Goal: Task Accomplishment & Management: Use online tool/utility

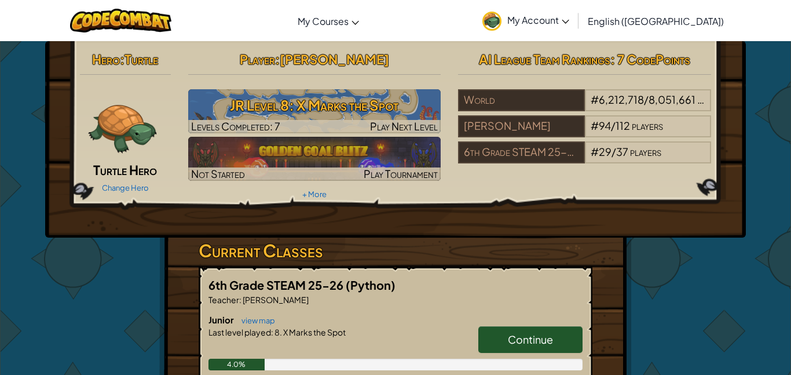
click at [292, 250] on h3 "Current Classes" at bounding box center [396, 250] width 394 height 26
click at [551, 349] on link "Continue" at bounding box center [530, 339] width 104 height 27
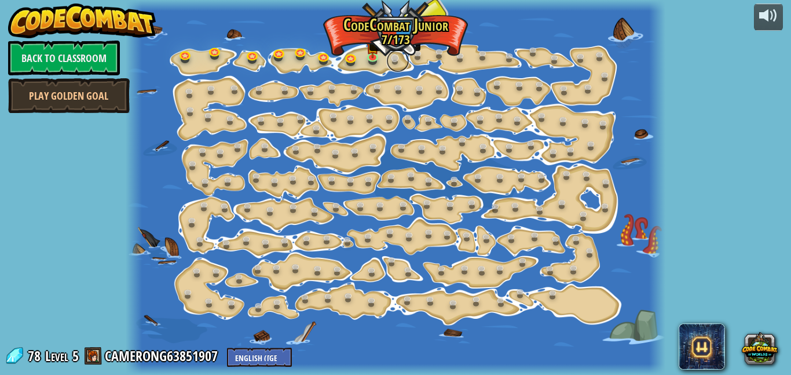
click at [390, 54] on link at bounding box center [397, 60] width 23 height 23
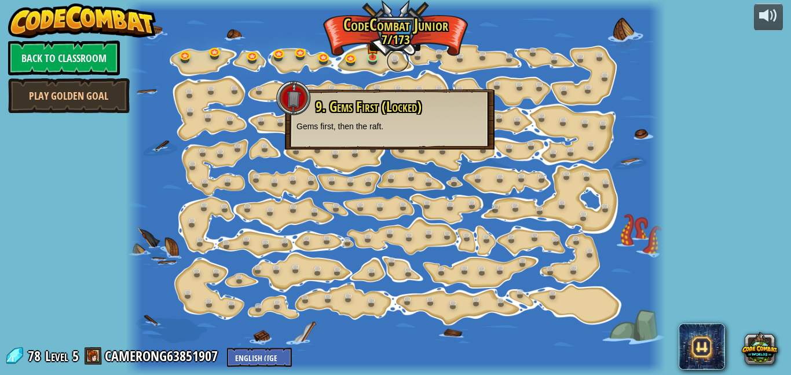
click at [389, 56] on link at bounding box center [397, 60] width 23 height 23
click at [371, 58] on link at bounding box center [374, 56] width 23 height 23
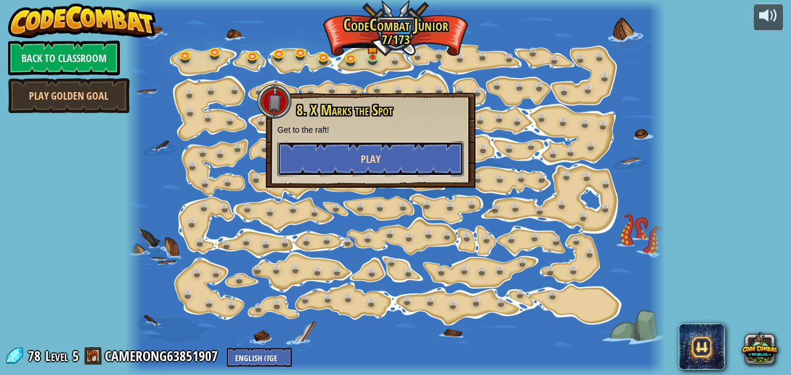
click at [357, 160] on button "Play" at bounding box center [370, 158] width 186 height 35
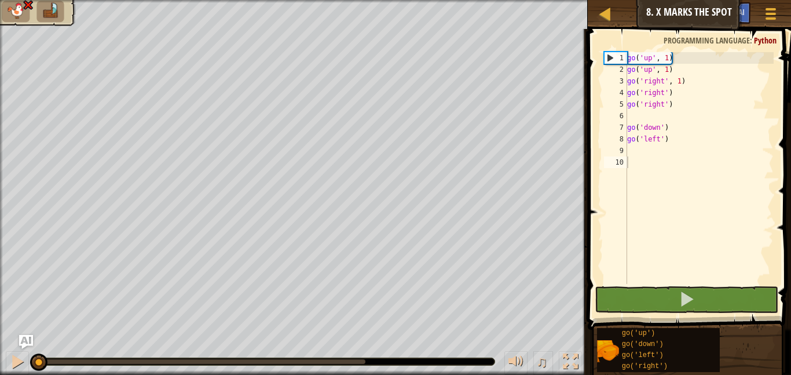
click at [682, 141] on div "go ( 'up' , 1 ) go ( 'up' , 1 ) go ( 'right' , 1 ) go ( 'right' ) go ( 'right' …" at bounding box center [699, 179] width 149 height 255
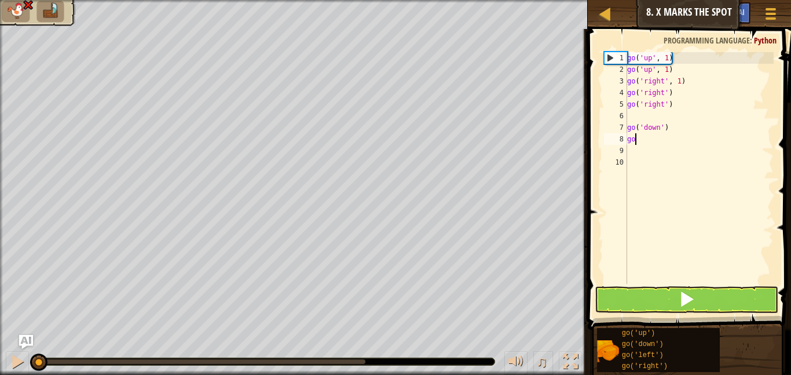
type textarea "g"
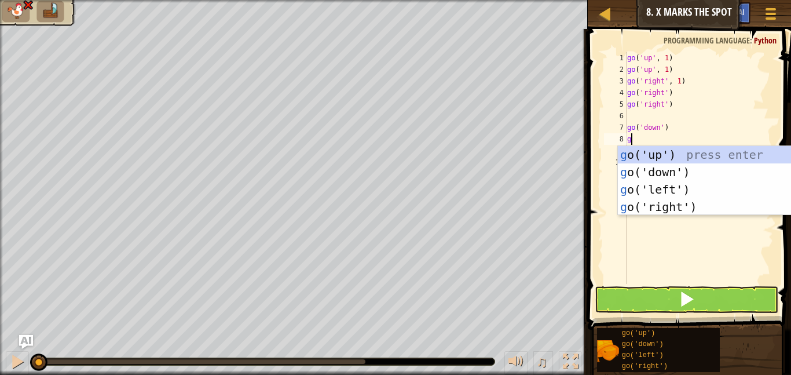
scroll to position [5, 0]
click at [668, 172] on div "g o('up') press enter g o('down') press enter g o('left') press enter g o('righ…" at bounding box center [727, 198] width 219 height 104
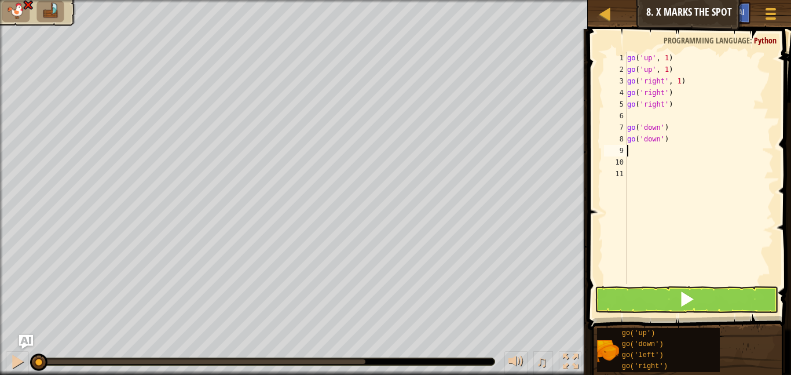
type textarea "g"
click at [675, 299] on button at bounding box center [687, 299] width 184 height 27
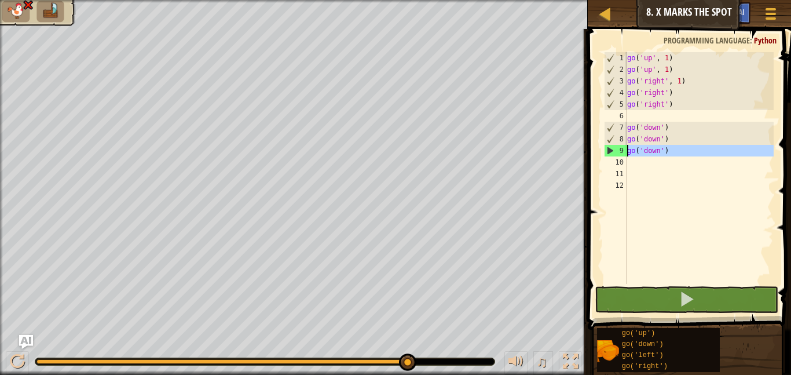
drag, startPoint x: 616, startPoint y: 156, endPoint x: 645, endPoint y: 149, distance: 29.6
click at [645, 149] on div "1 2 3 4 5 6 7 8 9 10 11 12 go ( 'up' , 1 ) go ( 'up' , 1 ) go ( 'right' , 1 ) g…" at bounding box center [688, 168] width 172 height 232
type textarea "go('down')"
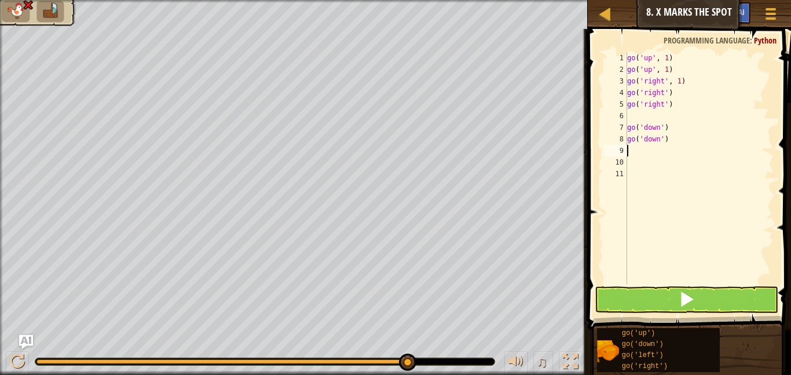
type textarea "g"
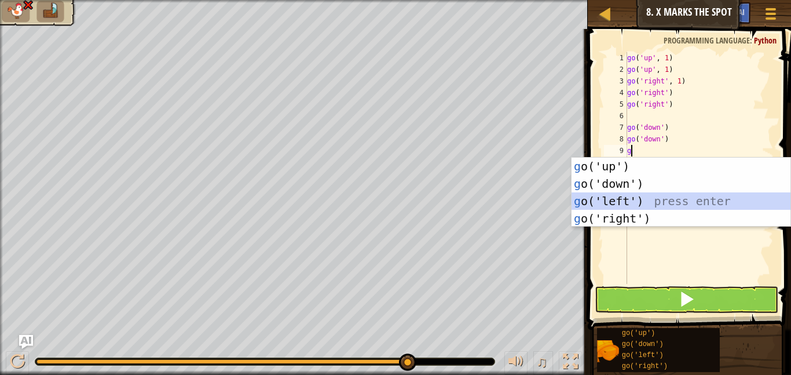
click at [631, 198] on div "g o('up') press enter g o('down') press enter g o('left') press enter g o('righ…" at bounding box center [681, 210] width 219 height 104
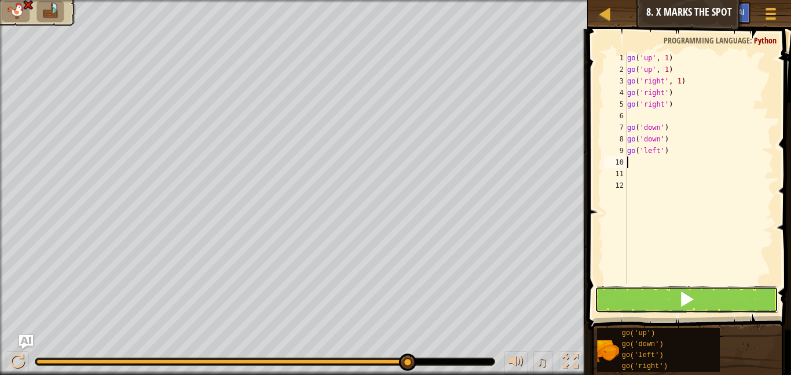
click at [705, 300] on button at bounding box center [687, 299] width 184 height 27
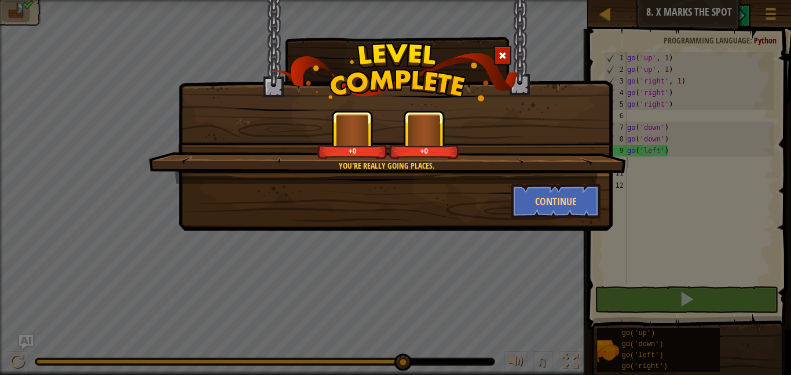
click at [705, 302] on div "You're really going places. +0 +0 Continue" at bounding box center [395, 187] width 791 height 375
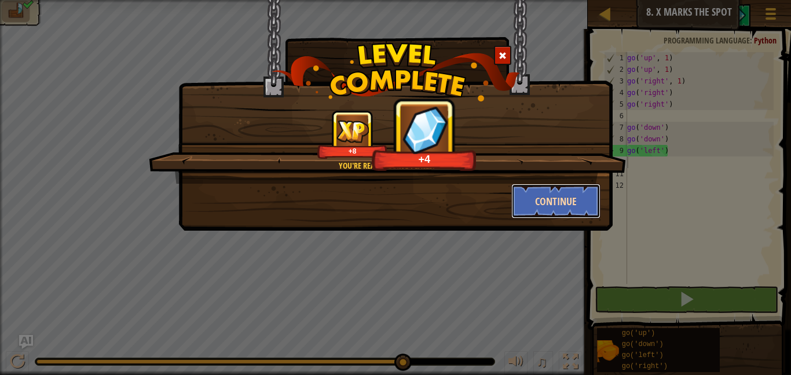
click at [525, 200] on button "Continue" at bounding box center [556, 201] width 90 height 35
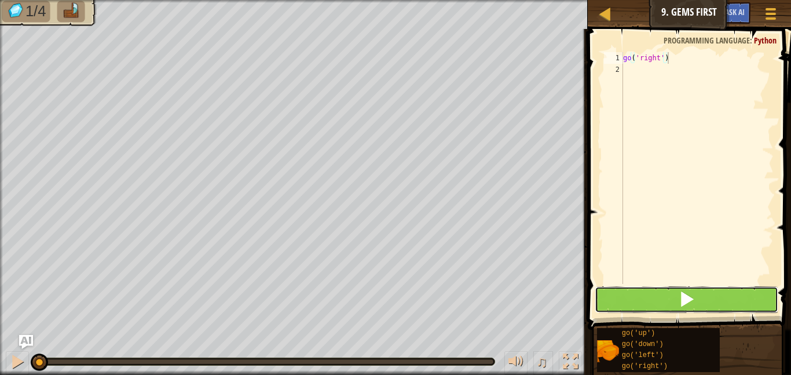
click at [688, 291] on span at bounding box center [687, 299] width 16 height 16
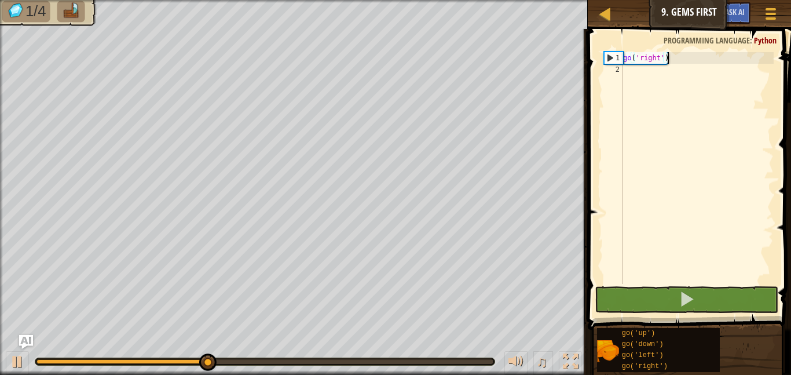
click at [657, 77] on div "go ( 'right' )" at bounding box center [697, 179] width 153 height 255
type textarea "g"
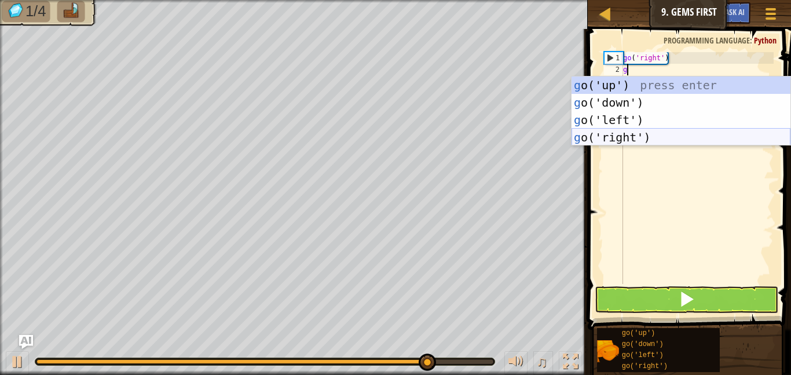
click at [649, 138] on div "g o('up') press enter g o('down') press enter g o('left') press enter g o('righ…" at bounding box center [681, 128] width 219 height 104
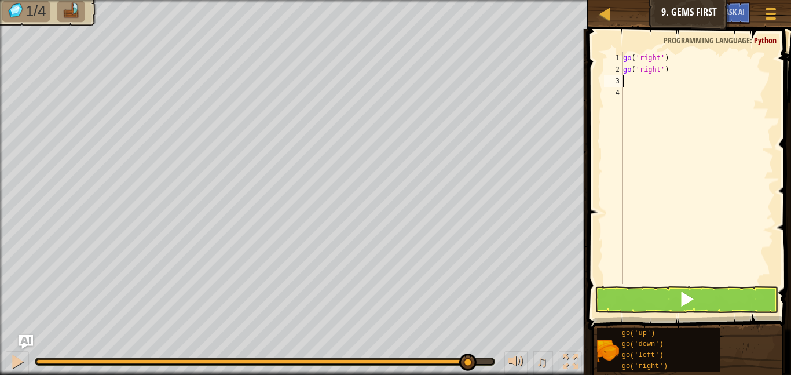
click at [651, 118] on div "go ( 'right' ) go ( 'right' )" at bounding box center [697, 179] width 153 height 255
type textarea "g"
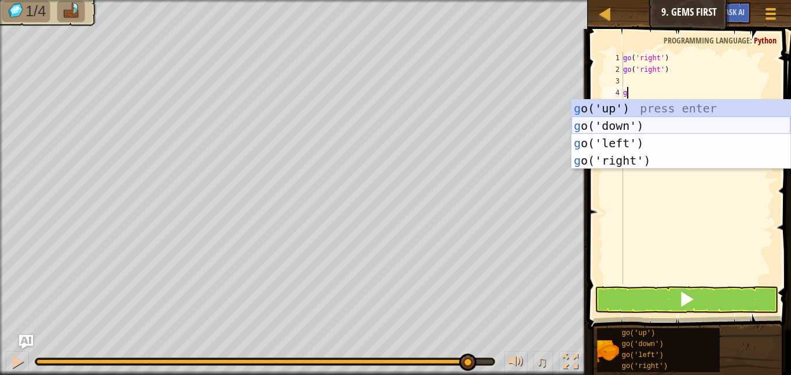
click at [607, 123] on div "g o('up') press enter g o('down') press enter g o('left') press enter g o('righ…" at bounding box center [681, 152] width 219 height 104
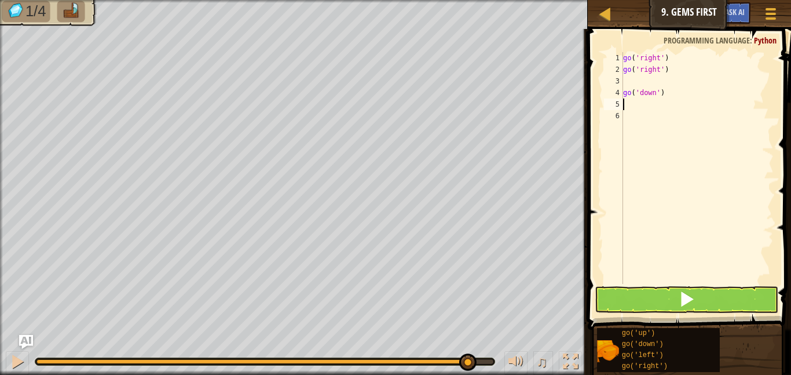
type textarea "g"
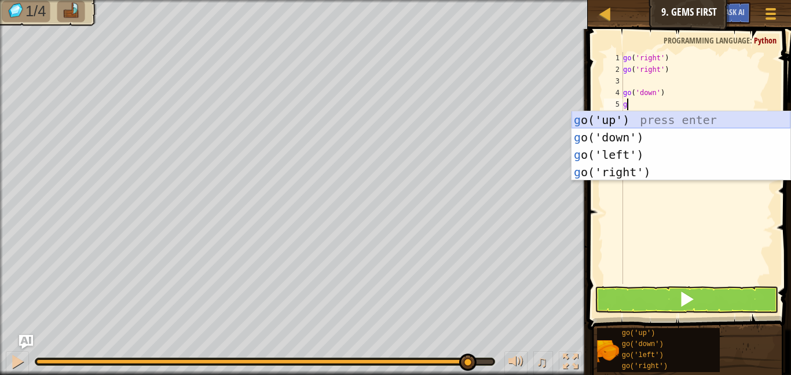
click at [622, 120] on div "g o('up') press enter g o('down') press enter g o('left') press enter g o('righ…" at bounding box center [681, 163] width 219 height 104
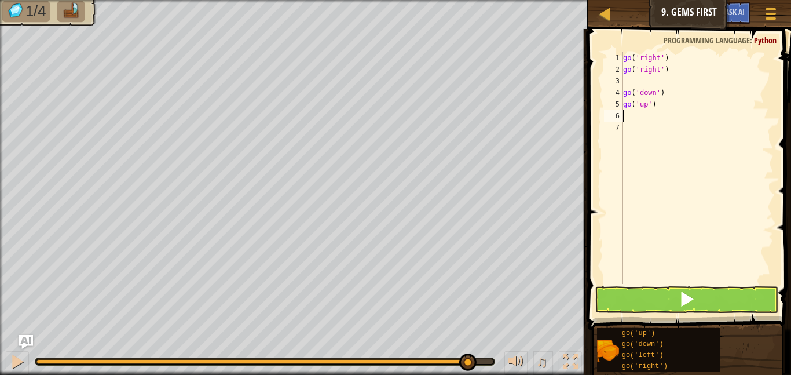
type textarea "g"
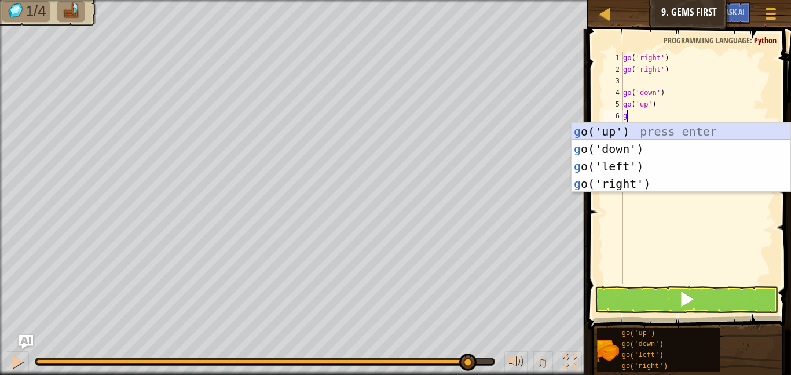
click at [657, 137] on div "g o('up') press enter g o('down') press enter g o('left') press enter g o('righ…" at bounding box center [681, 175] width 219 height 104
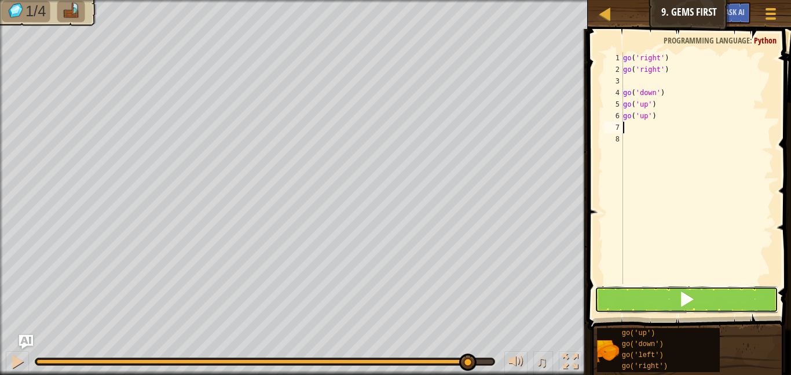
click at [722, 303] on button at bounding box center [687, 299] width 184 height 27
